Goal: Task Accomplishment & Management: Use online tool/utility

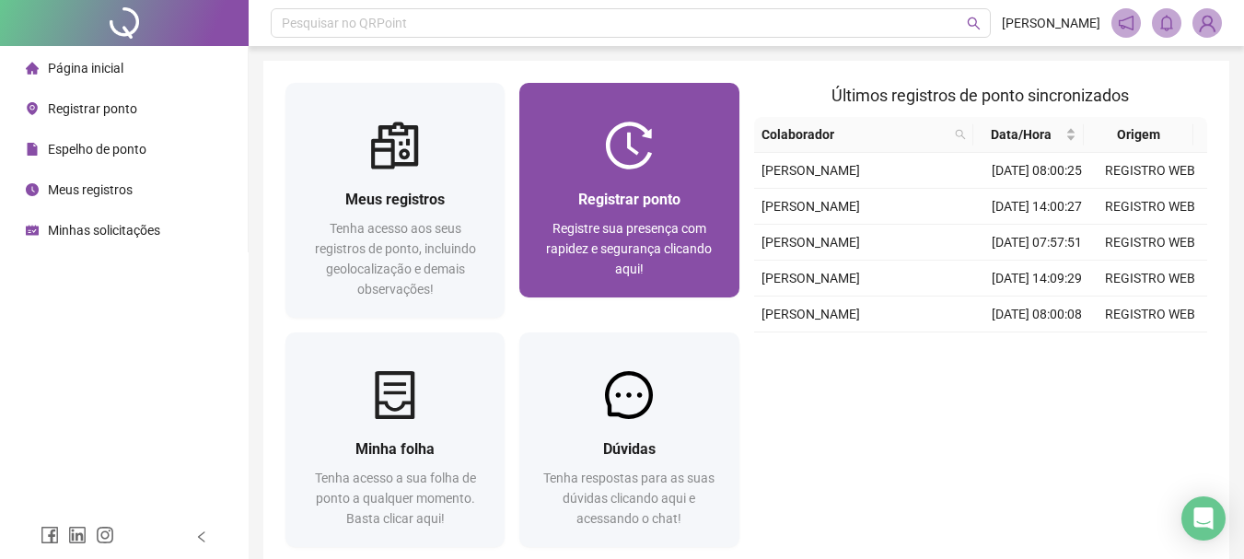
click at [651, 191] on span "Registrar ponto" at bounding box center [629, 199] width 102 height 17
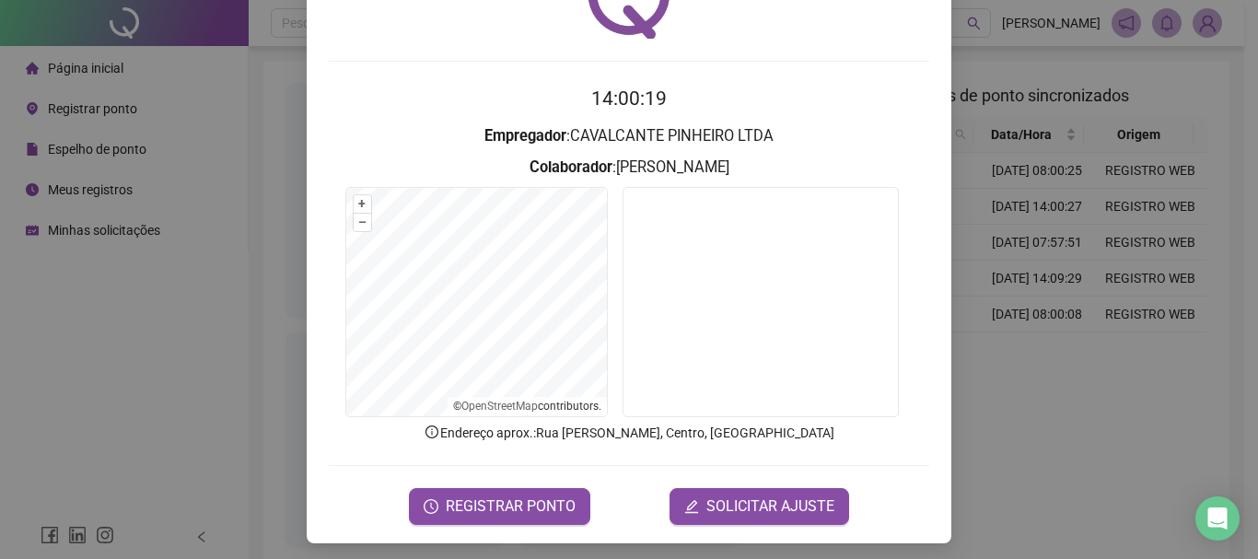
scroll to position [120, 0]
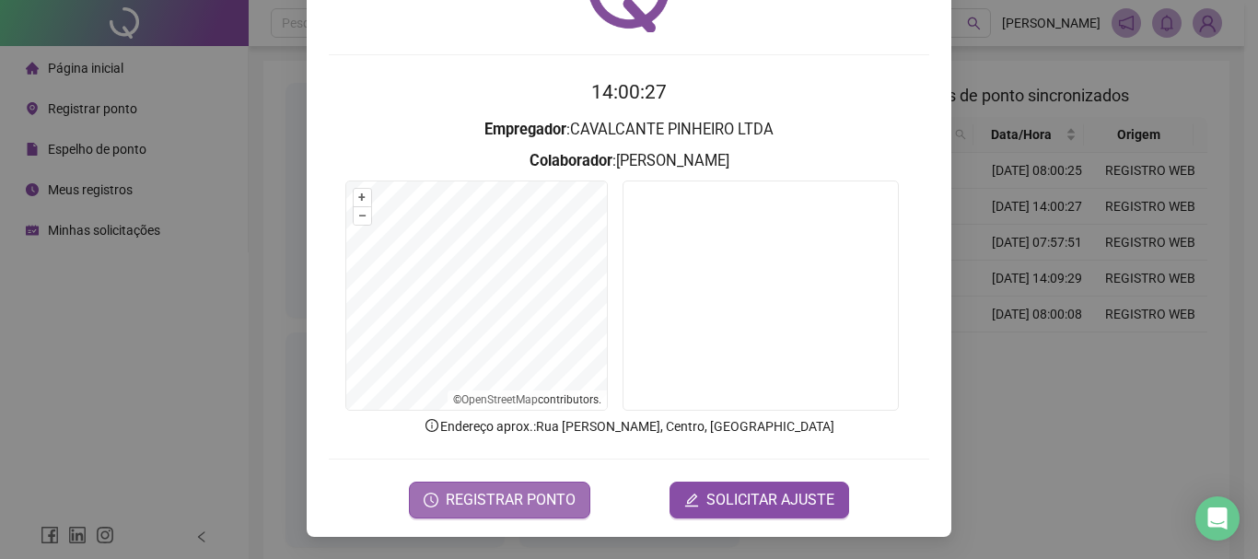
click at [504, 495] on span "REGISTRAR PONTO" at bounding box center [511, 500] width 130 height 22
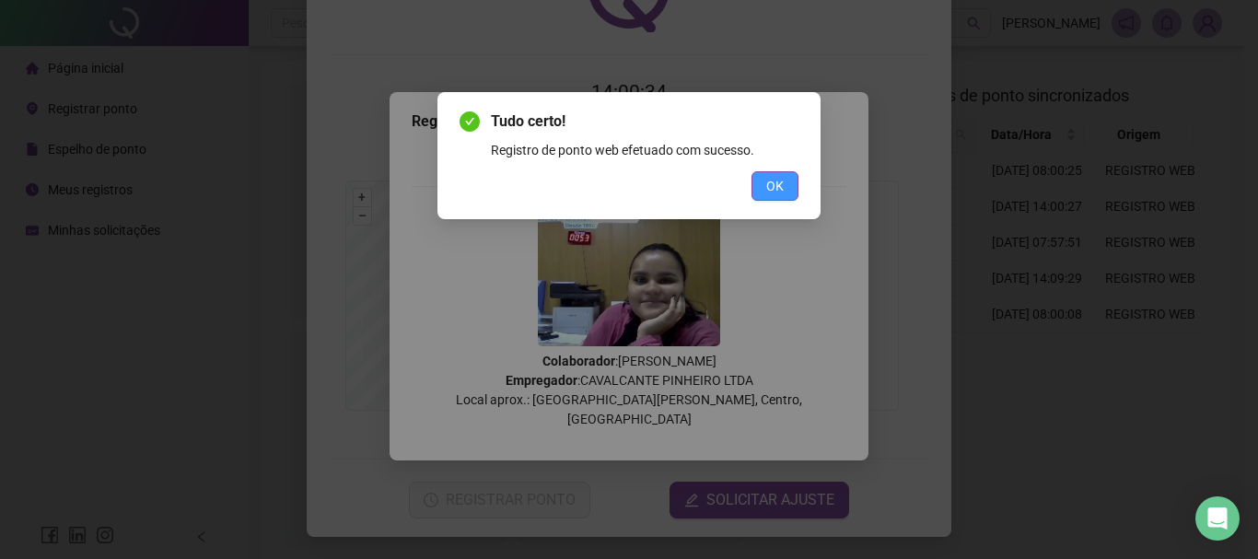
click at [773, 177] on span "OK" at bounding box center [774, 186] width 17 height 20
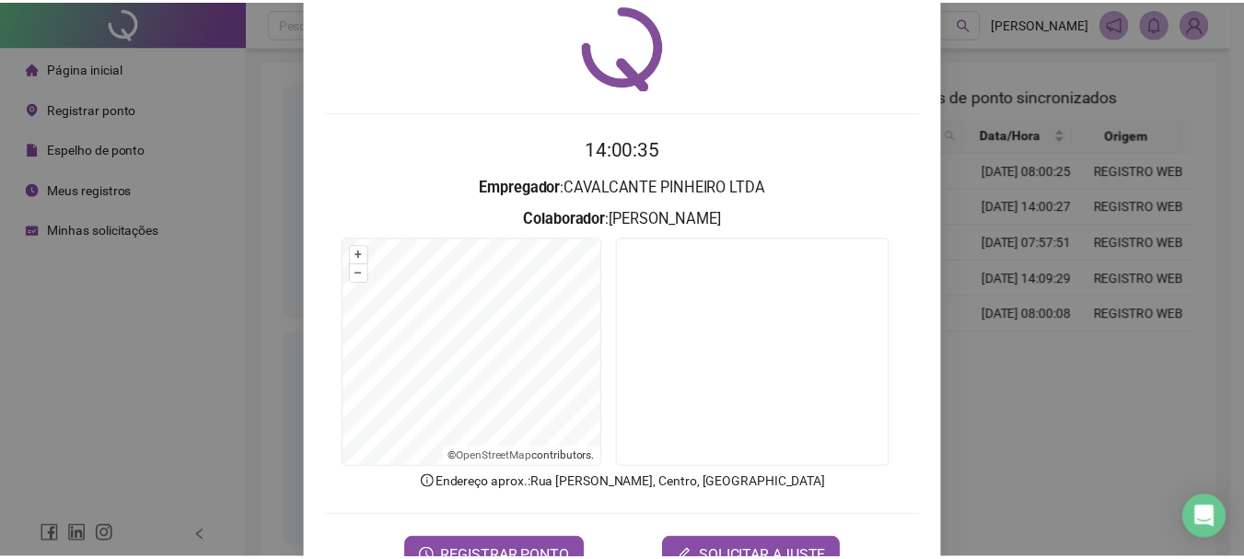
scroll to position [0, 0]
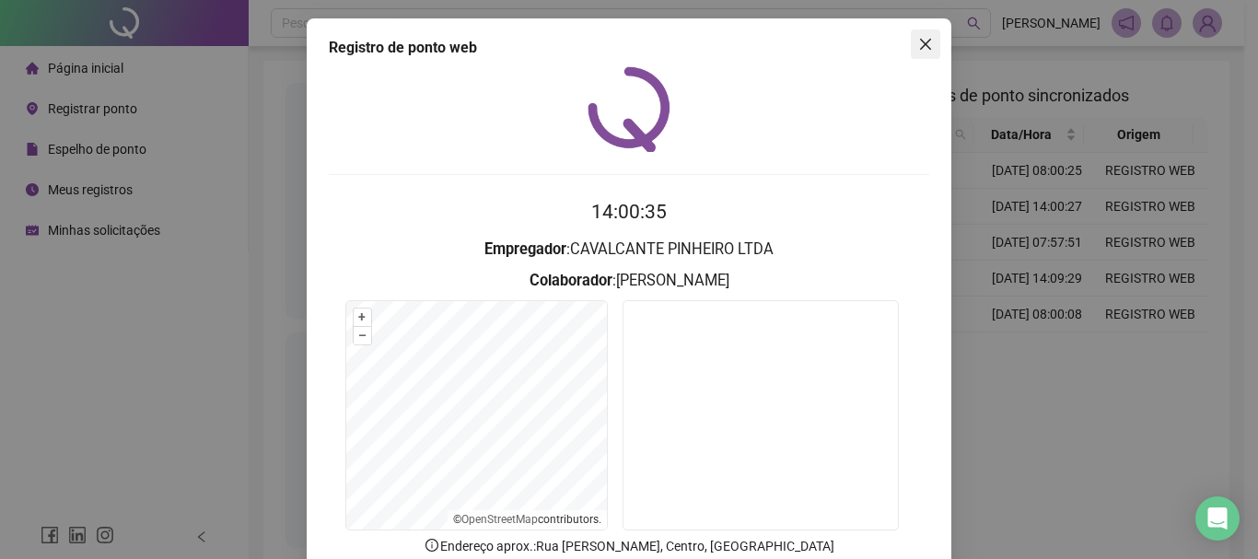
click at [918, 48] on icon "close" at bounding box center [925, 44] width 15 height 15
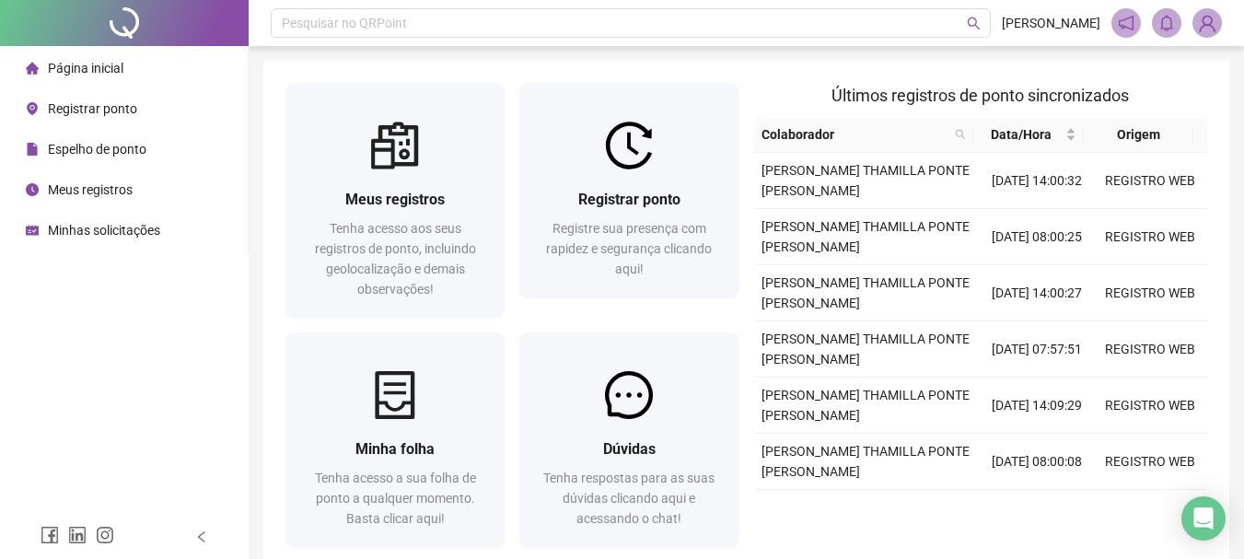
click at [1204, 25] on img at bounding box center [1207, 23] width 28 height 28
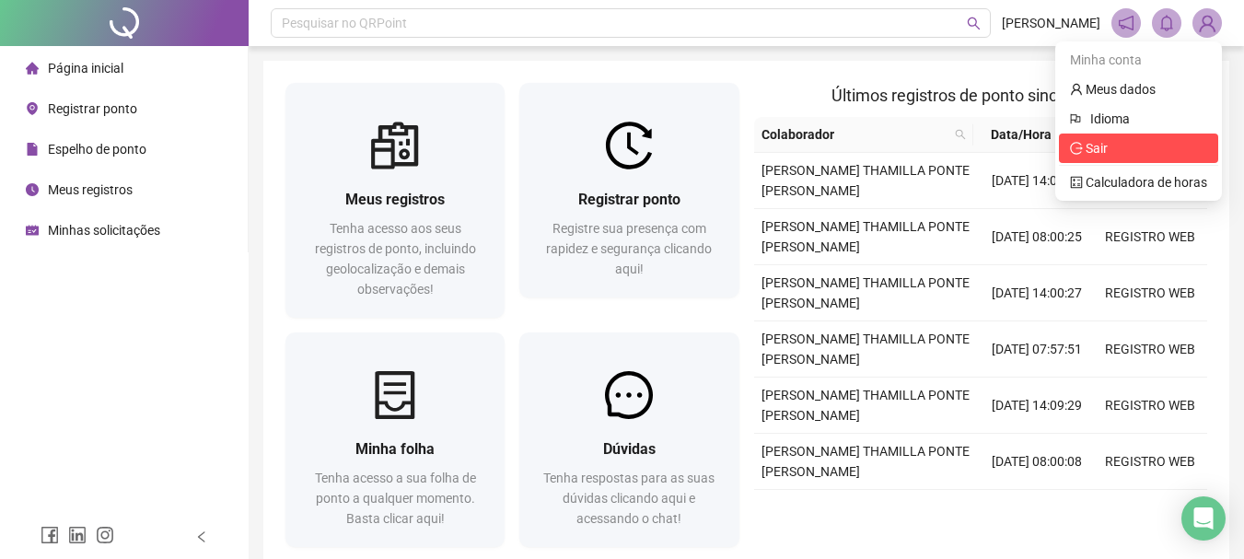
click at [1094, 146] on span "Sair" at bounding box center [1096, 148] width 22 height 15
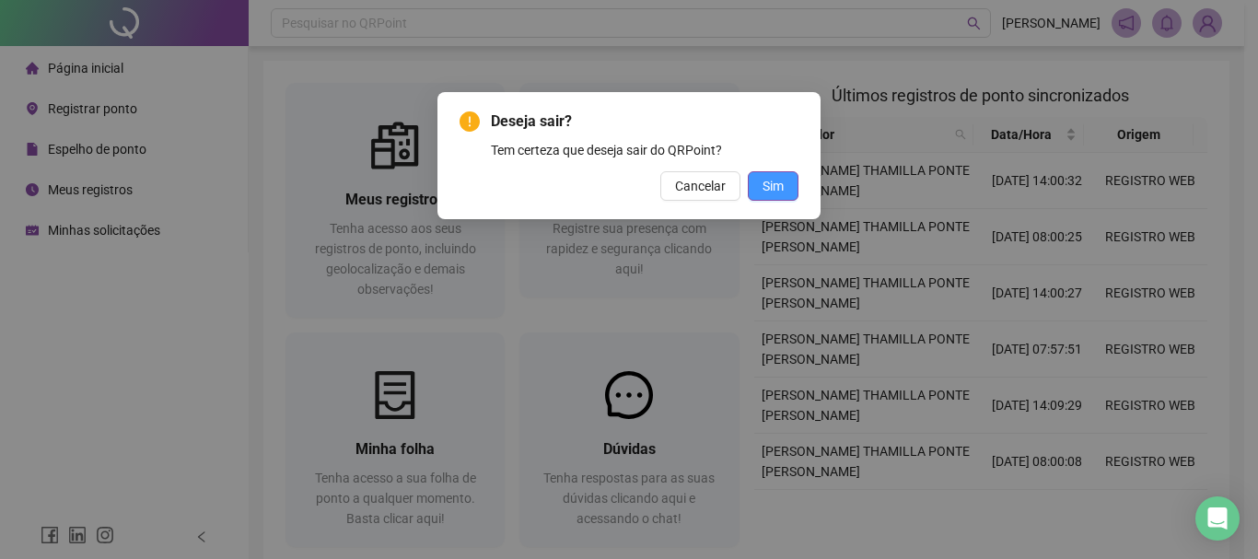
click at [771, 186] on span "Sim" at bounding box center [772, 186] width 21 height 20
